Goal: Task Accomplishment & Management: Use online tool/utility

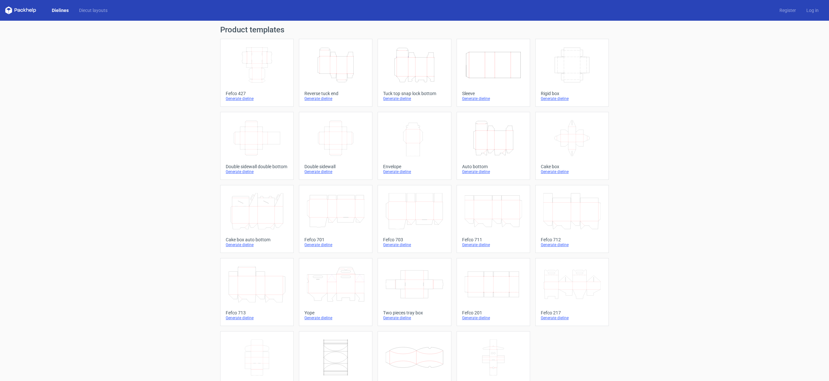
click at [419, 74] on icon "Height Depth Width" at bounding box center [414, 65] width 57 height 36
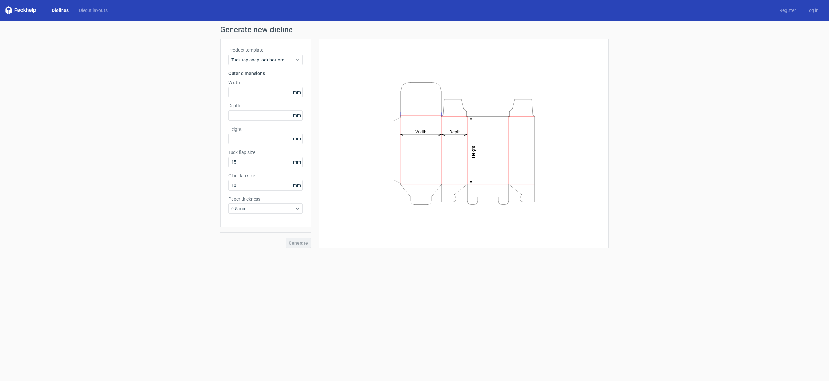
click at [253, 97] on div "Product template Tuck top snap lock bottom Outer dimensions Width mm Depth mm H…" at bounding box center [265, 133] width 91 height 188
click at [257, 93] on input "text" at bounding box center [265, 92] width 74 height 10
type input "240"
type input "80"
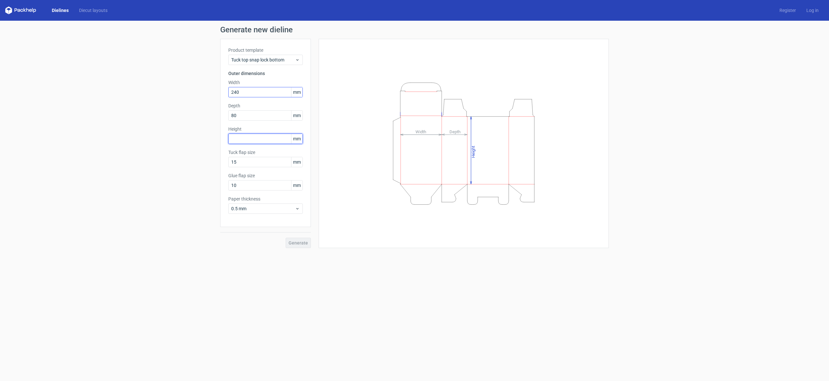
type input "8"
type input "240"
click at [246, 94] on input "240" at bounding box center [265, 92] width 74 height 10
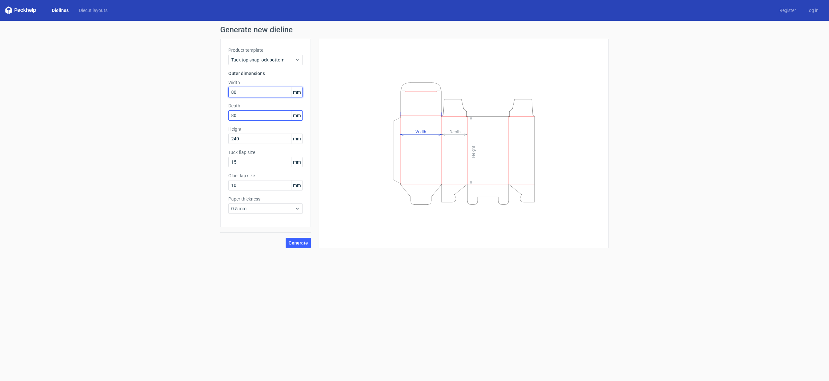
type input "80"
click at [258, 156] on div "Tuck flap size 15 mm" at bounding box center [265, 158] width 74 height 18
click at [276, 214] on div "0.5 mm" at bounding box center [265, 209] width 74 height 10
click at [269, 220] on div "0.4 mm" at bounding box center [265, 223] width 69 height 10
click at [288, 240] on button "Generate" at bounding box center [298, 243] width 25 height 10
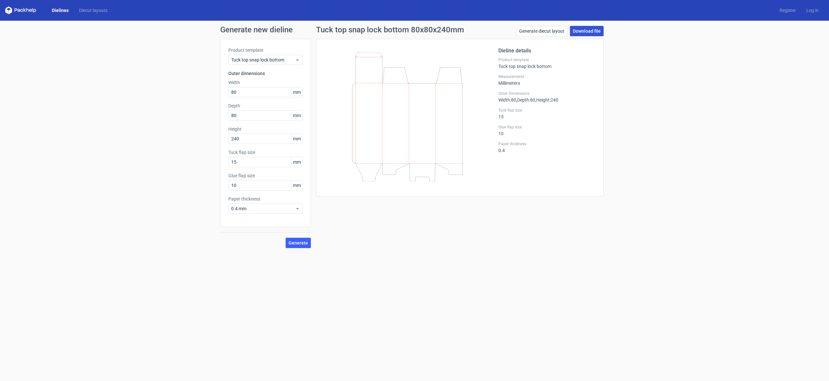
click at [580, 35] on link "Download file" at bounding box center [587, 31] width 34 height 10
